Goal: Transaction & Acquisition: Download file/media

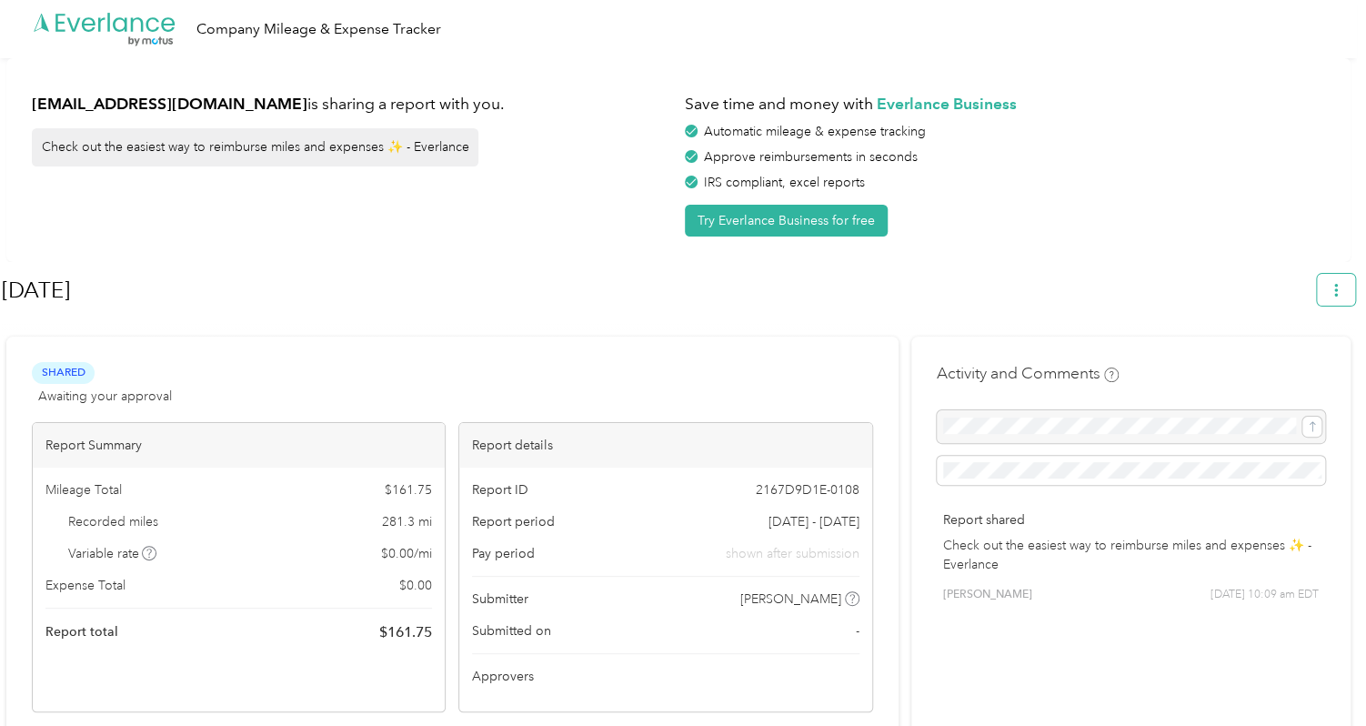
click at [1342, 287] on icon "button" at bounding box center [1336, 290] width 13 height 13
click at [1291, 366] on span "Download" at bounding box center [1293, 375] width 60 height 19
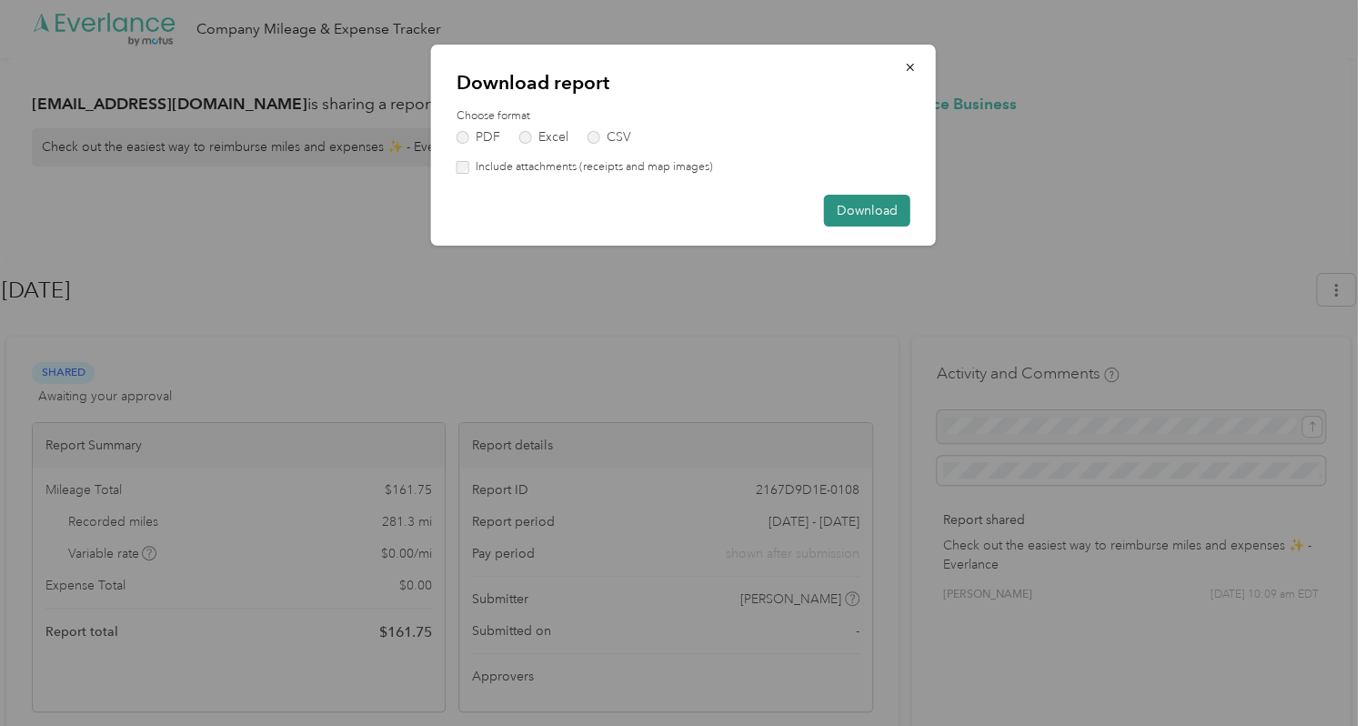
click at [884, 204] on button "Download" at bounding box center [867, 211] width 86 height 32
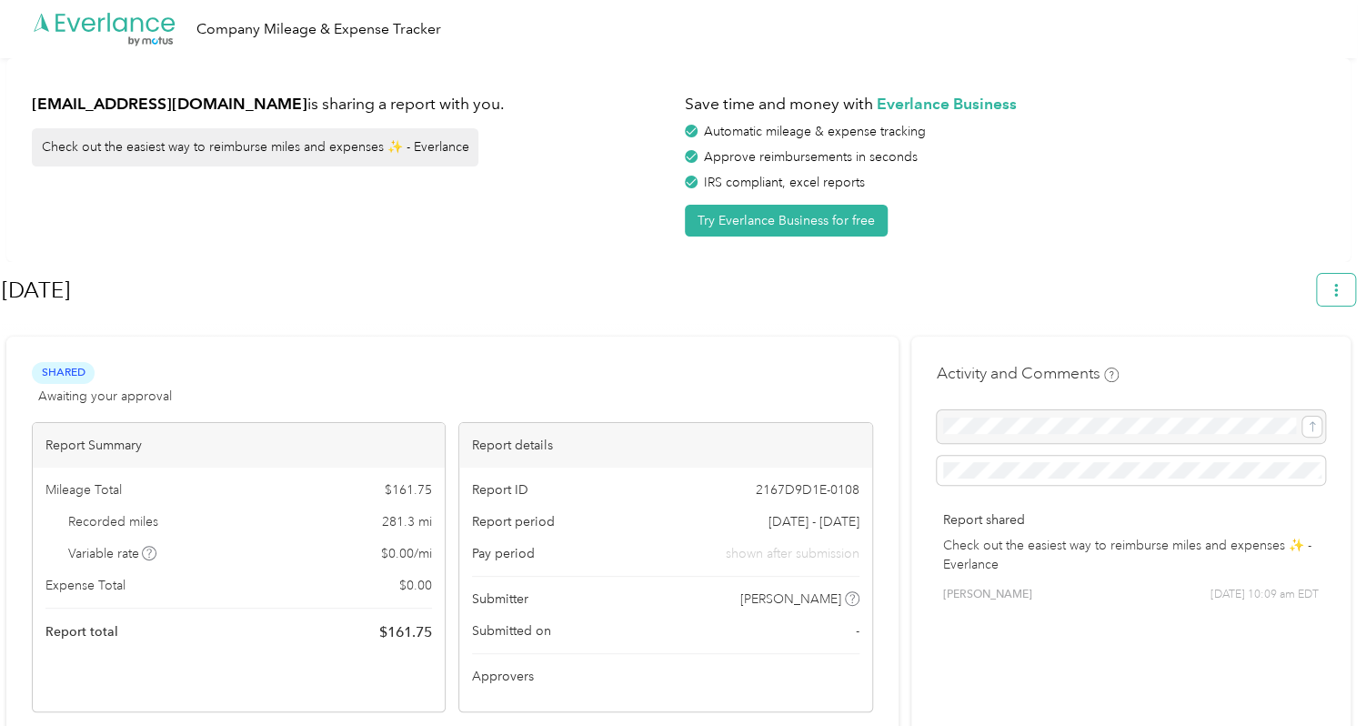
click at [1339, 287] on icon "button" at bounding box center [1336, 290] width 13 height 13
click at [1306, 366] on span "Download" at bounding box center [1293, 375] width 60 height 19
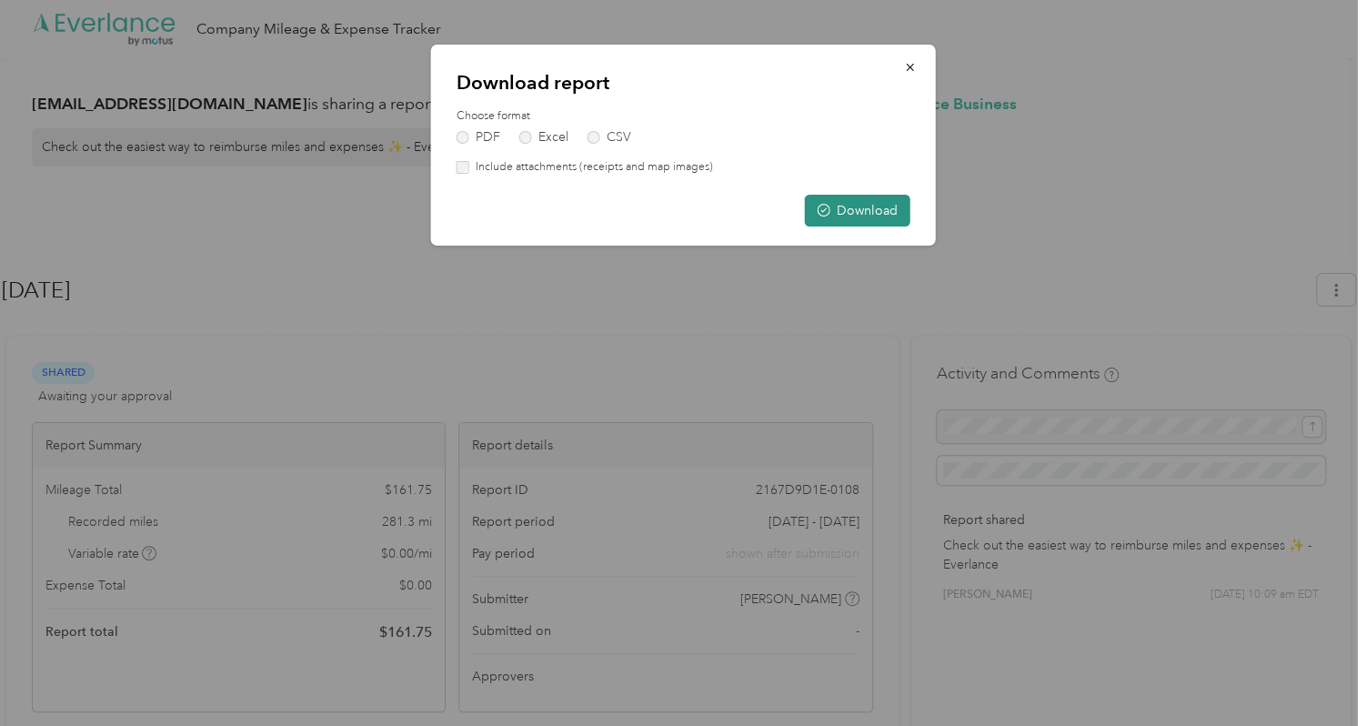
click at [869, 215] on button "Download" at bounding box center [857, 211] width 105 height 32
